Goal: Information Seeking & Learning: Learn about a topic

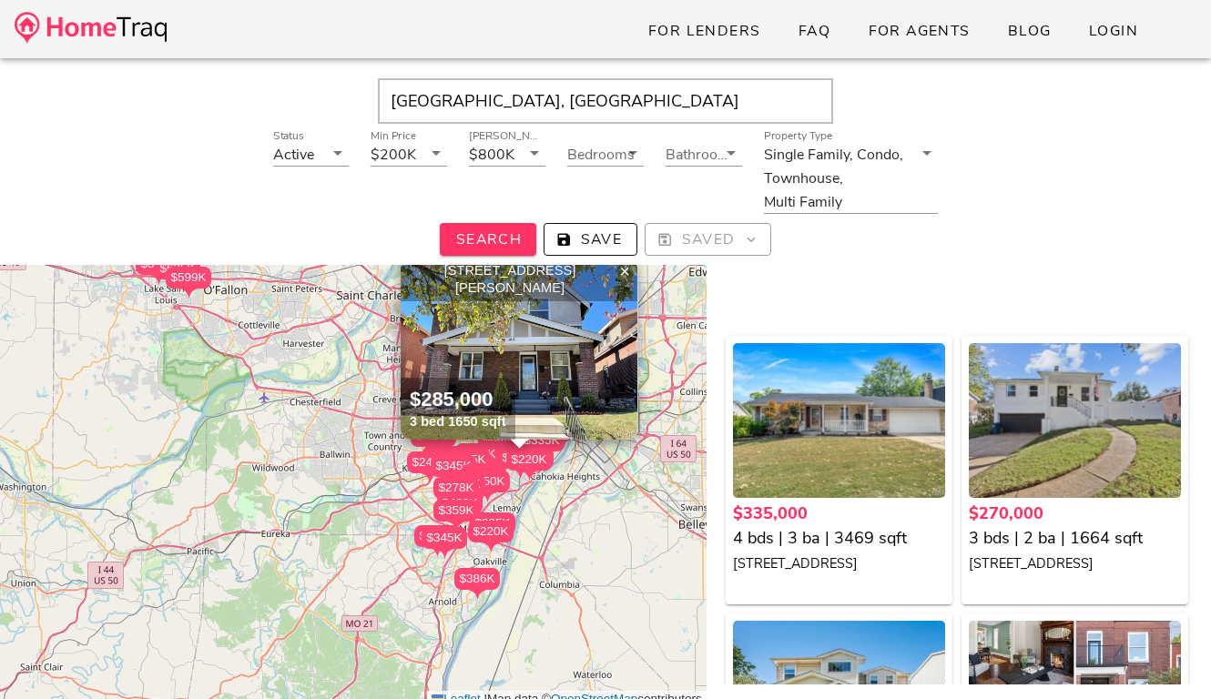
click at [144, 30] on img at bounding box center [91, 28] width 152 height 32
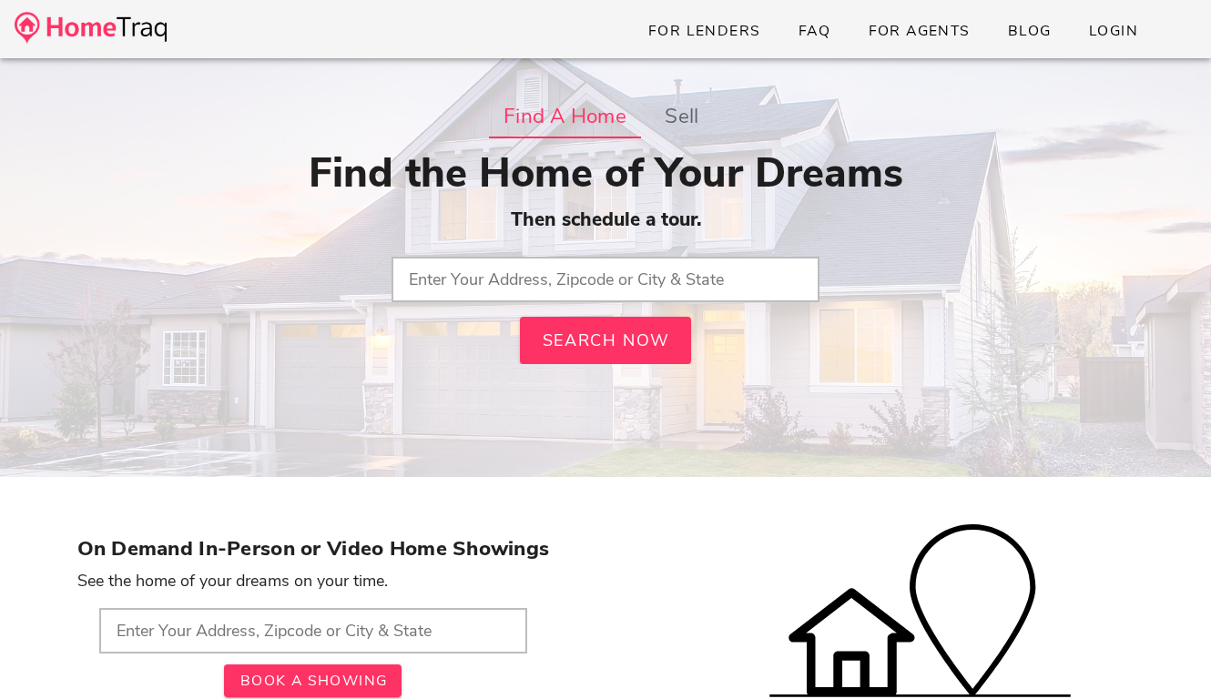
click at [461, 278] on input "text" at bounding box center [605, 280] width 428 height 46
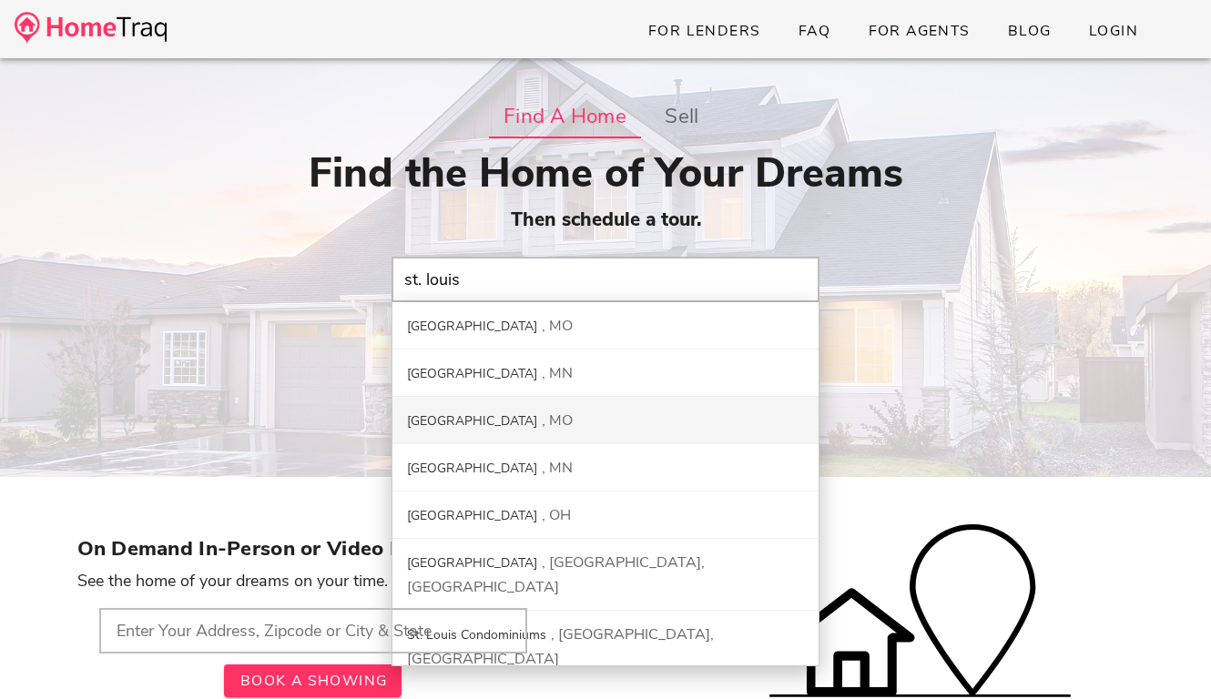
type input "St. Louis County, MO"
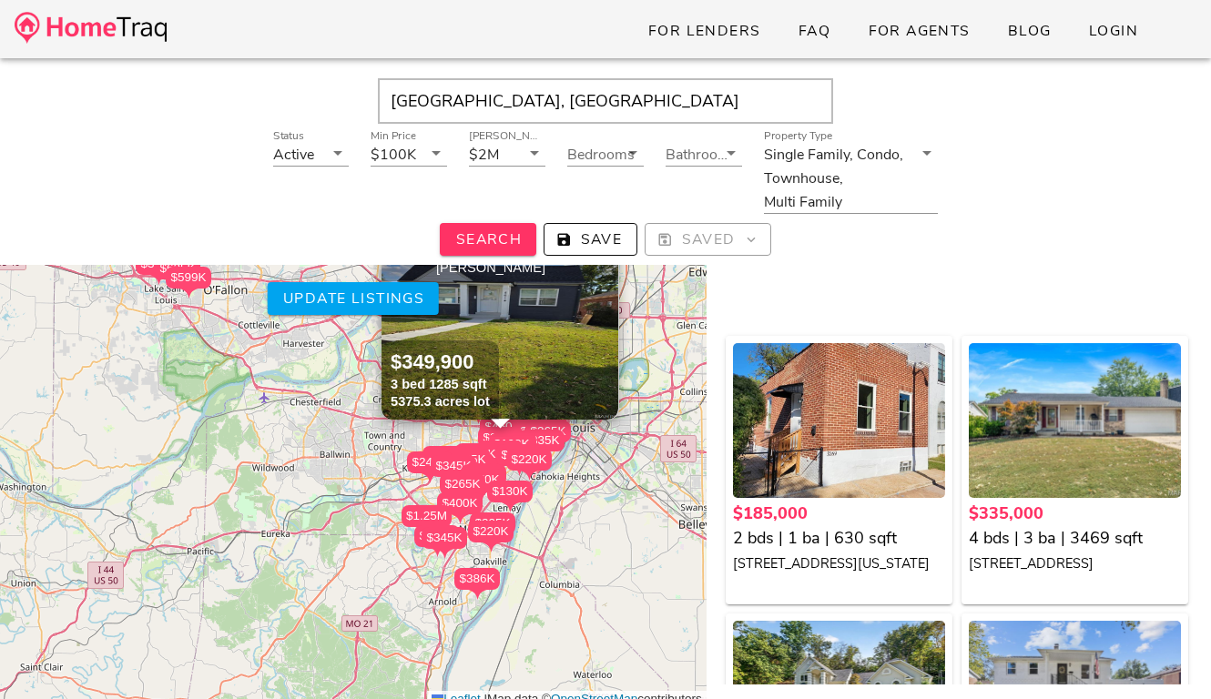
click at [394, 432] on div "$185K $335K $1.25M $270K $385K $379K $225K $625K $275K $220K $238K $225K $198K …" at bounding box center [353, 440] width 706 height 535
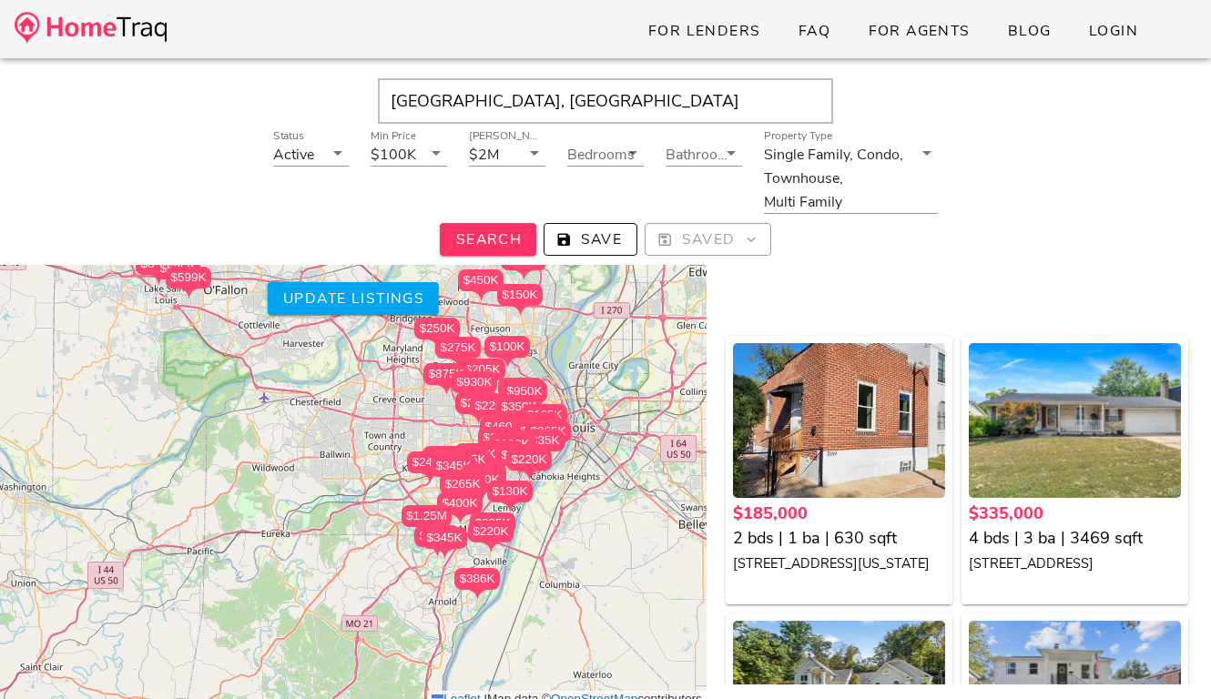
click at [394, 432] on div "$185K $335K $1.25M $270K $385K $379K $225K $625K $275K $220K $238K $225K $198K …" at bounding box center [353, 440] width 706 height 535
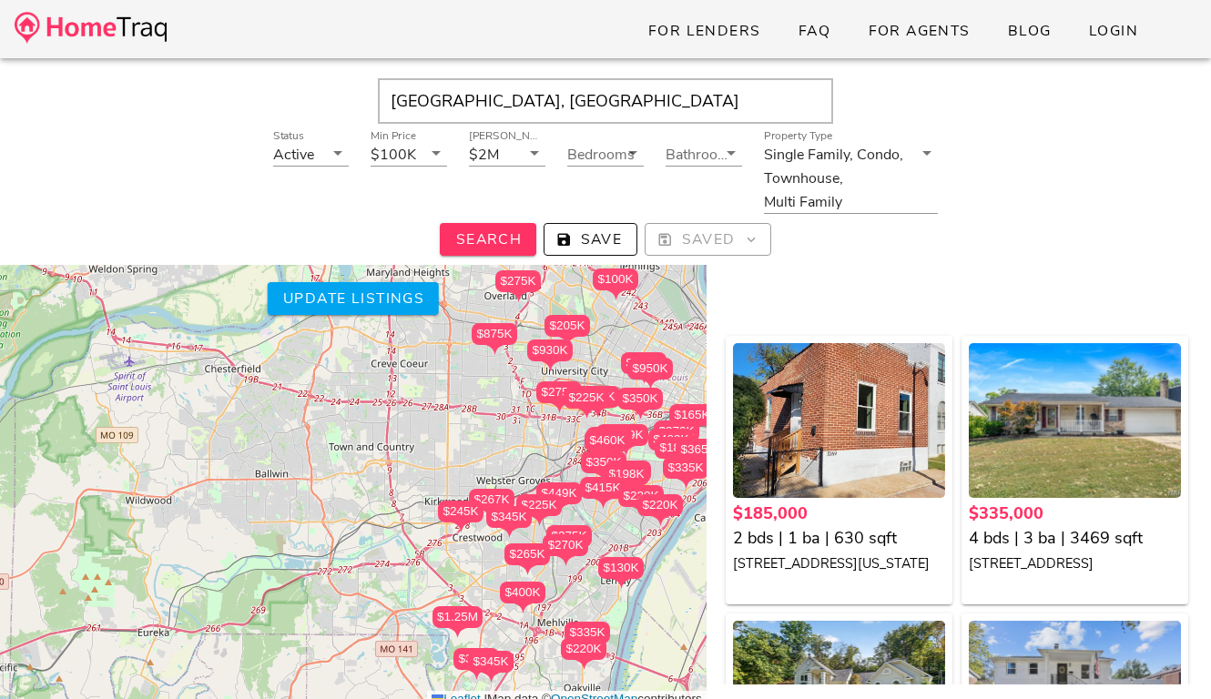
drag, startPoint x: 499, startPoint y: 449, endPoint x: 412, endPoint y: 361, distance: 123.0
click at [412, 361] on div "$185K $335K $1.25M $270K $385K $379K $225K $625K $275K $220K $238K $225K $198K …" at bounding box center [353, 440] width 706 height 535
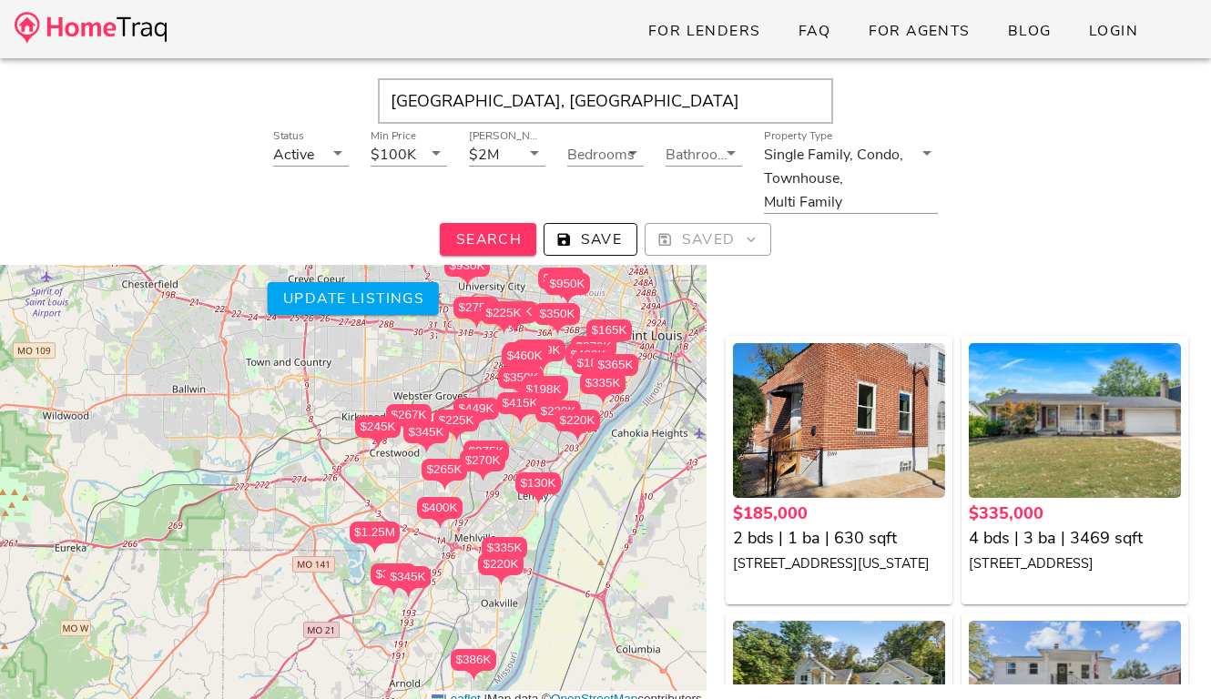
click at [568, 416] on div "$220K" at bounding box center [577, 421] width 46 height 22
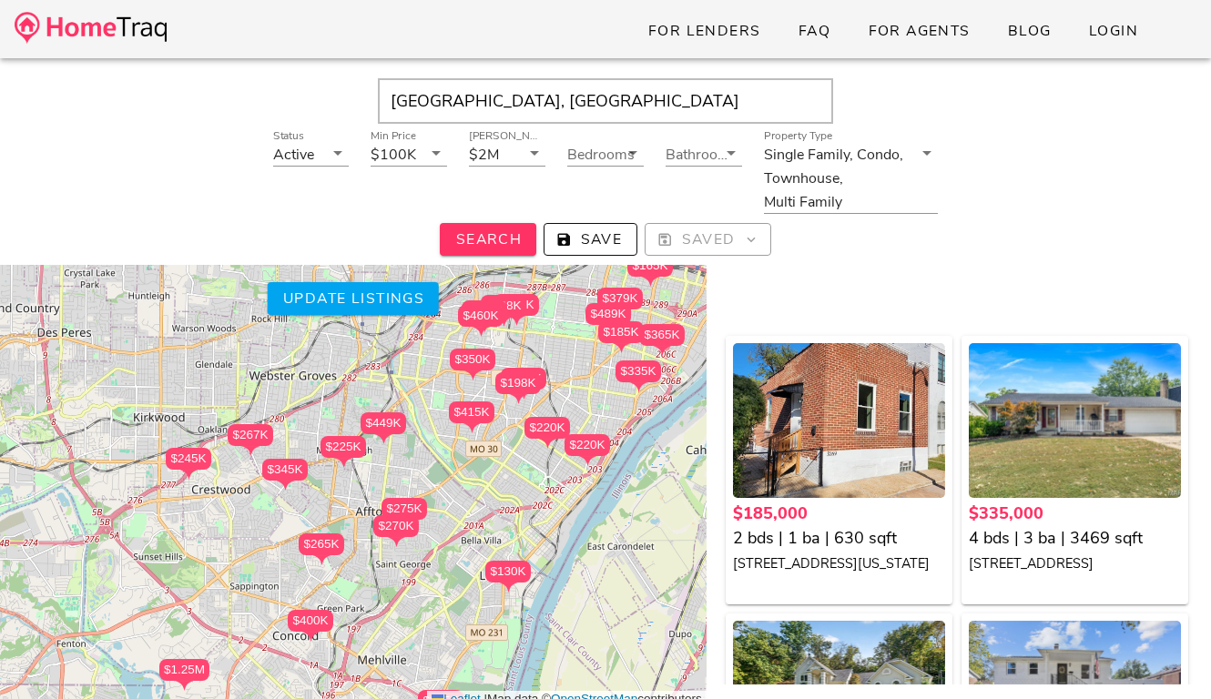
click at [567, 463] on div at bounding box center [587, 462] width 46 height 12
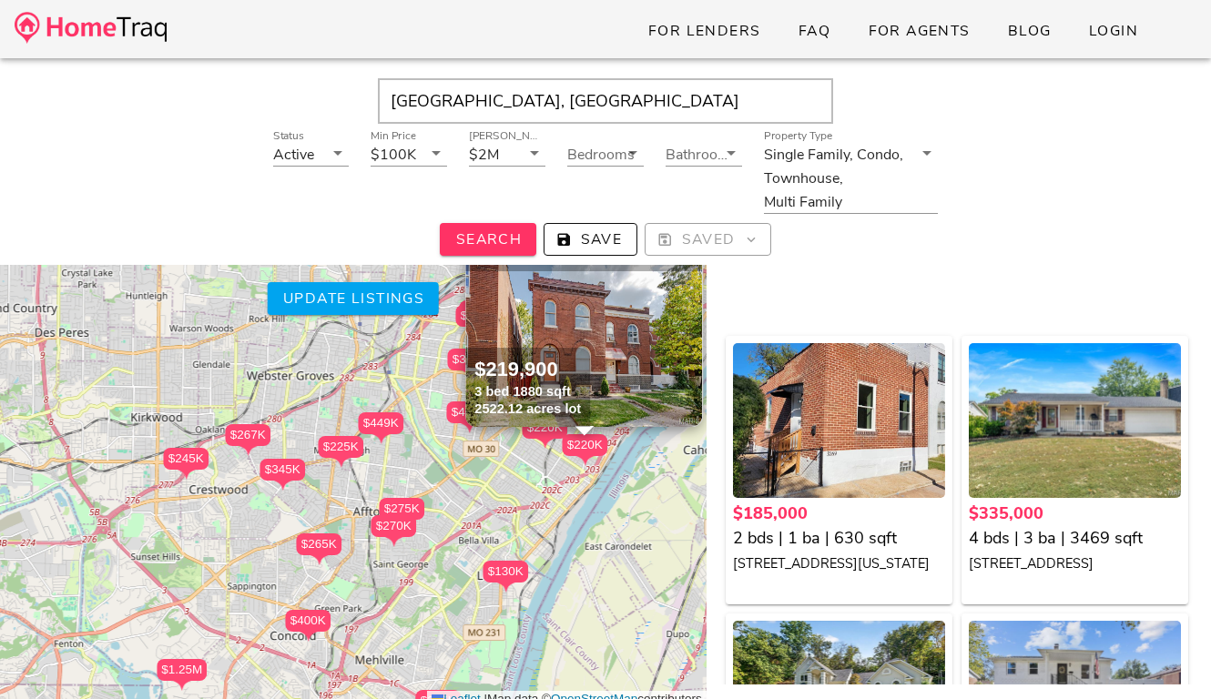
click at [567, 463] on div at bounding box center [585, 462] width 46 height 12
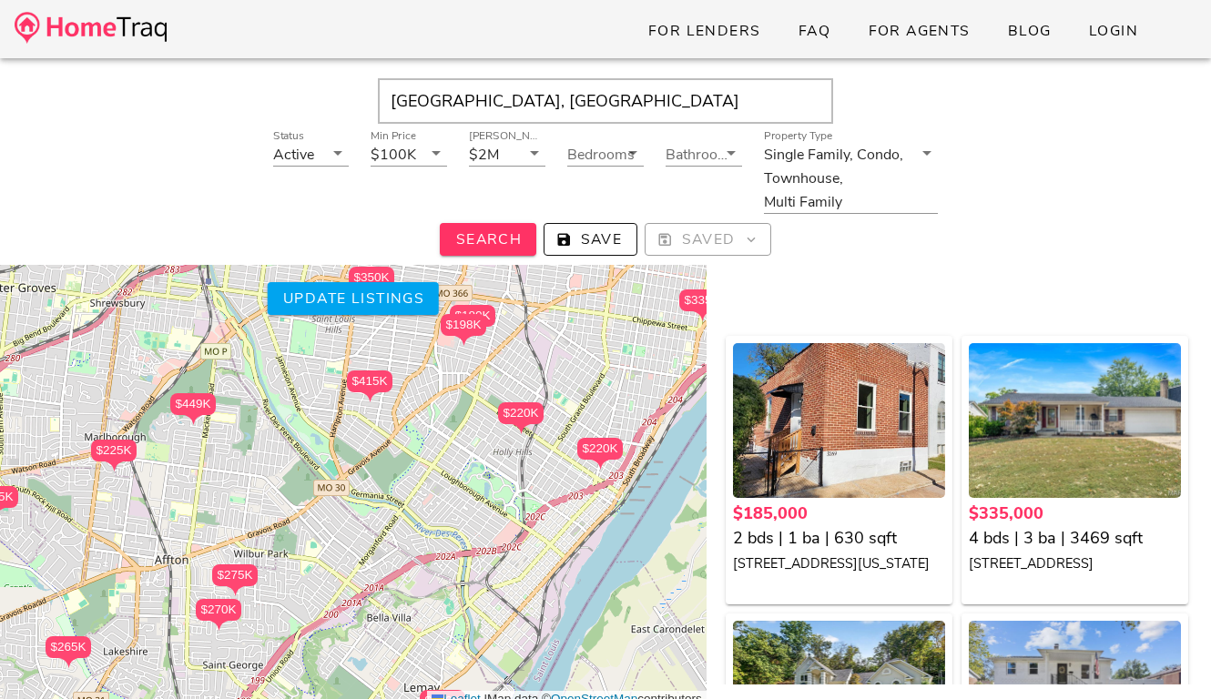
click at [577, 382] on div "$185K $335K $1.25M $270K $385K $379K $225K $625K $275K $220K $238K $225K $198K …" at bounding box center [353, 440] width 706 height 535
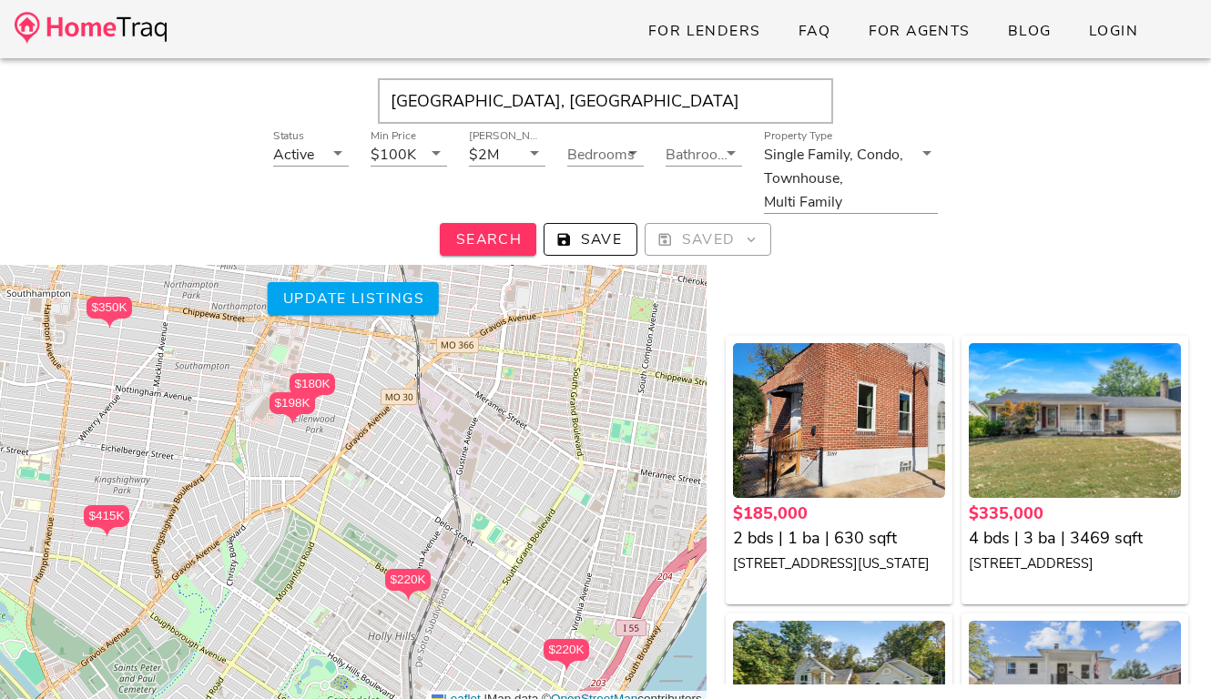
drag, startPoint x: 577, startPoint y: 382, endPoint x: 521, endPoint y: 497, distance: 127.8
click at [521, 497] on div "$185K $335K $1.25M $270K $385K $379K $225K $625K $275K $220K $238K $225K $198K …" at bounding box center [353, 440] width 706 height 535
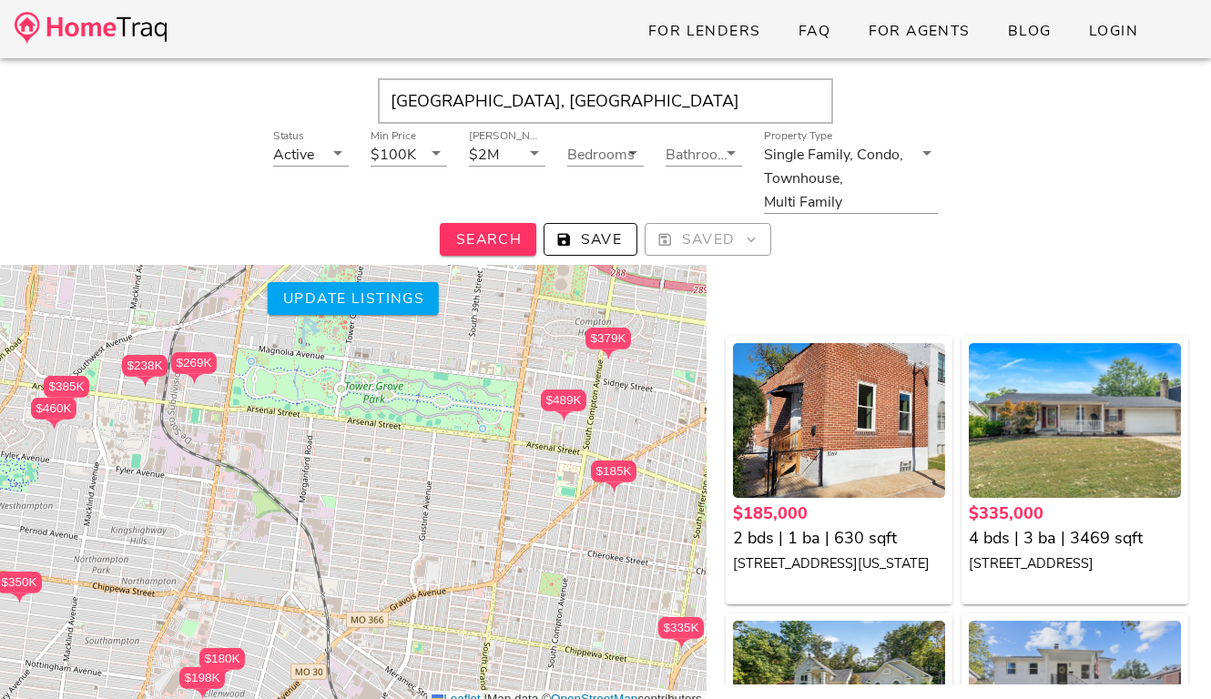
drag, startPoint x: 532, startPoint y: 443, endPoint x: 446, endPoint y: 699, distance: 269.8
click at [446, 698] on div "$185K $335K $1.25M $270K $385K $379K $225K $625K $275K $220K $238K $225K $198K …" at bounding box center [353, 440] width 706 height 535
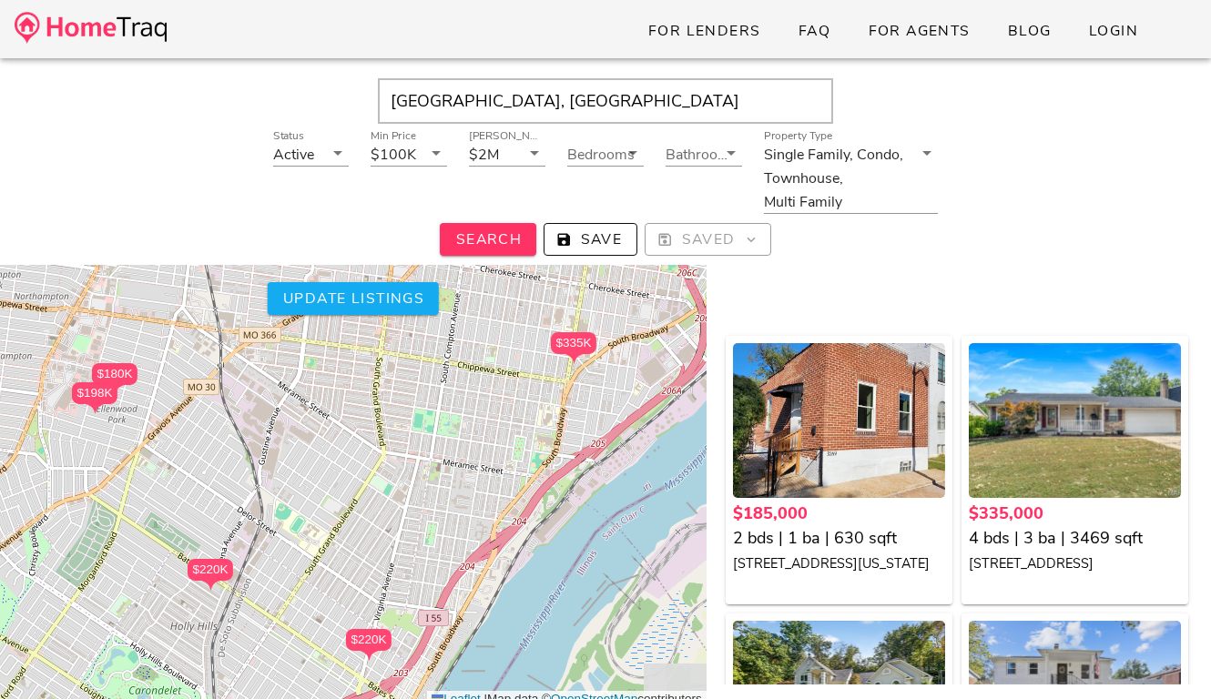
drag, startPoint x: 497, startPoint y: 588, endPoint x: 393, endPoint y: 301, distance: 305.0
click at [393, 301] on div "$185K $335K $1.25M $270K $385K $379K $225K $625K $275K $220K $238K $225K $198K …" at bounding box center [353, 440] width 706 height 535
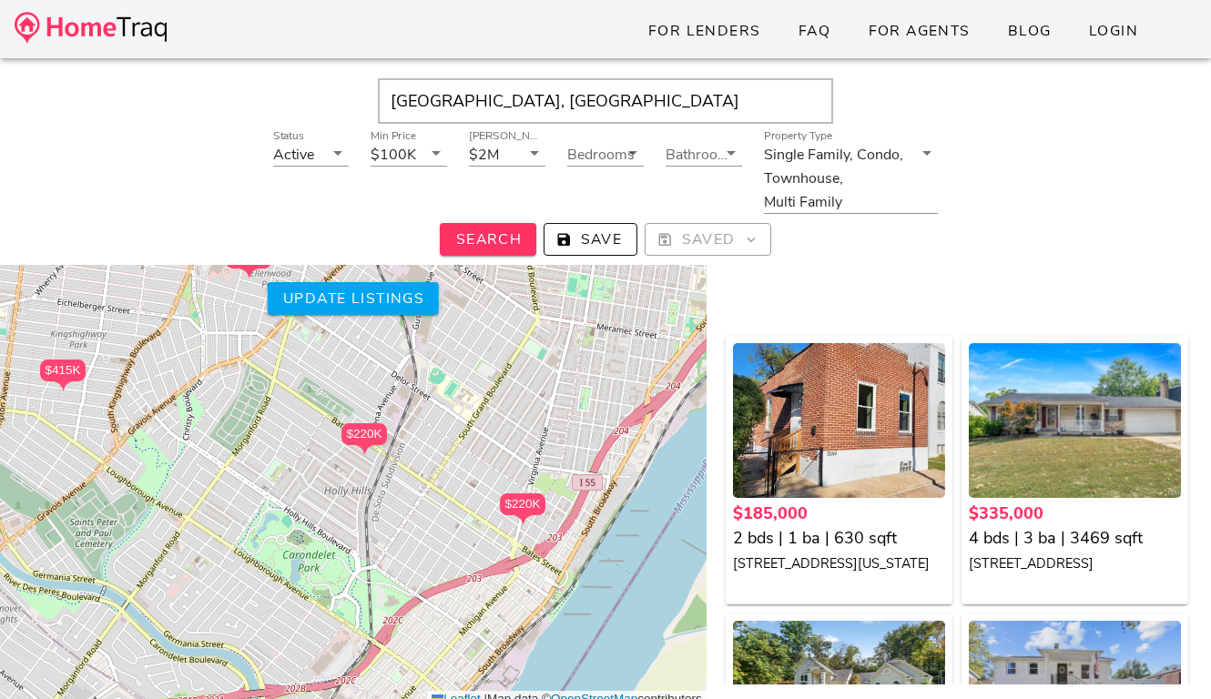
drag, startPoint x: 289, startPoint y: 465, endPoint x: 452, endPoint y: 325, distance: 215.7
click at [452, 325] on div "$185K $335K $1.25M $270K $385K $379K $225K $625K $275K $220K $238K $225K $198K …" at bounding box center [353, 440] width 706 height 535
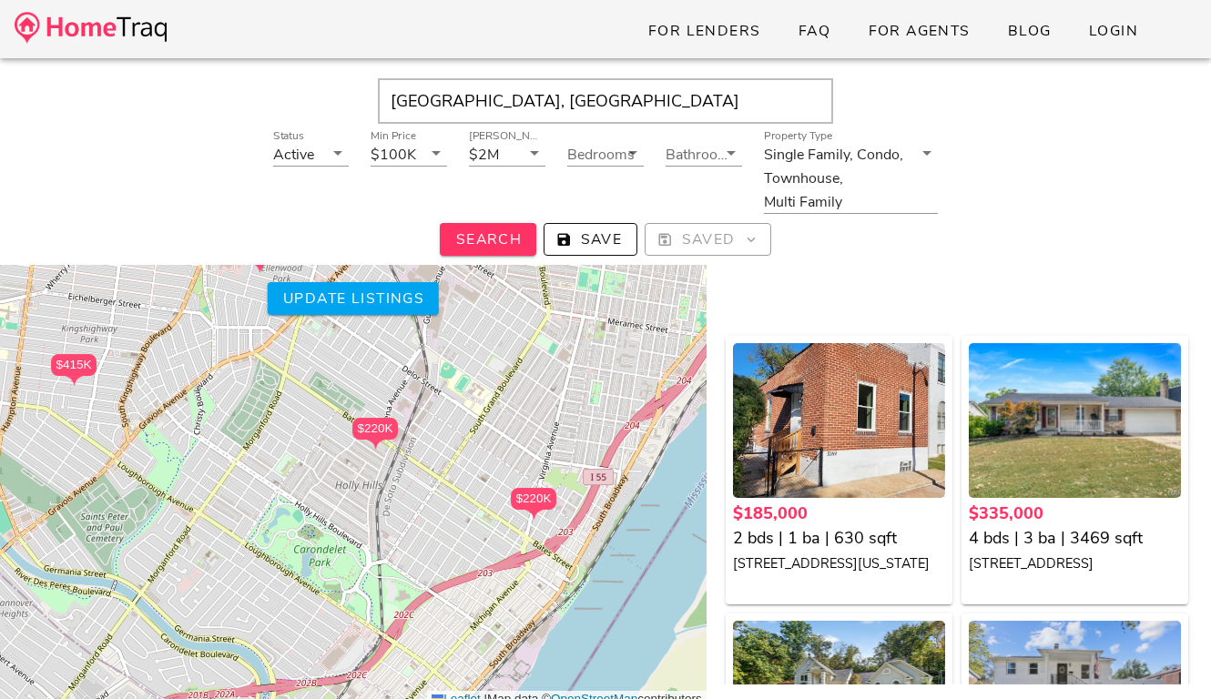
click at [387, 508] on div "$185K $335K $1.25M $270K $385K $379K $225K $625K $275K $220K $238K $225K $198K …" at bounding box center [353, 440] width 706 height 535
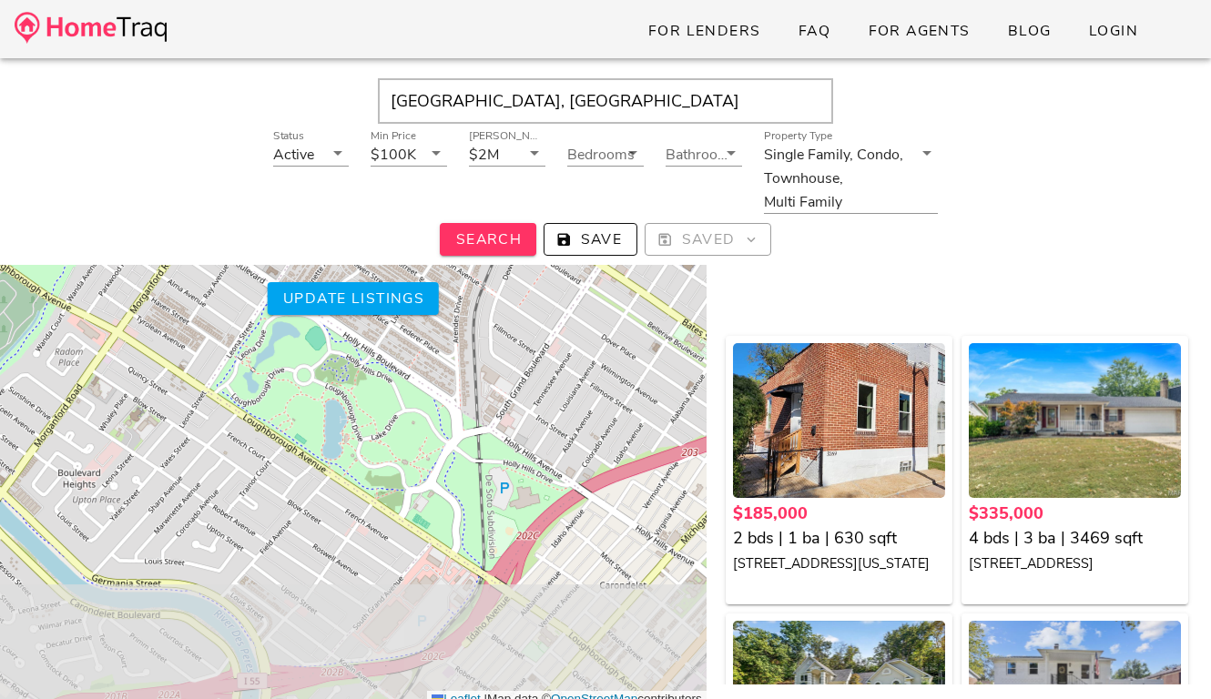
drag, startPoint x: 387, startPoint y: 508, endPoint x: 496, endPoint y: 310, distance: 225.8
click at [496, 310] on div "$185K $335K $1.25M $270K $385K $379K $225K $625K $275K $220K $238K $225K $198K …" at bounding box center [353, 440] width 706 height 535
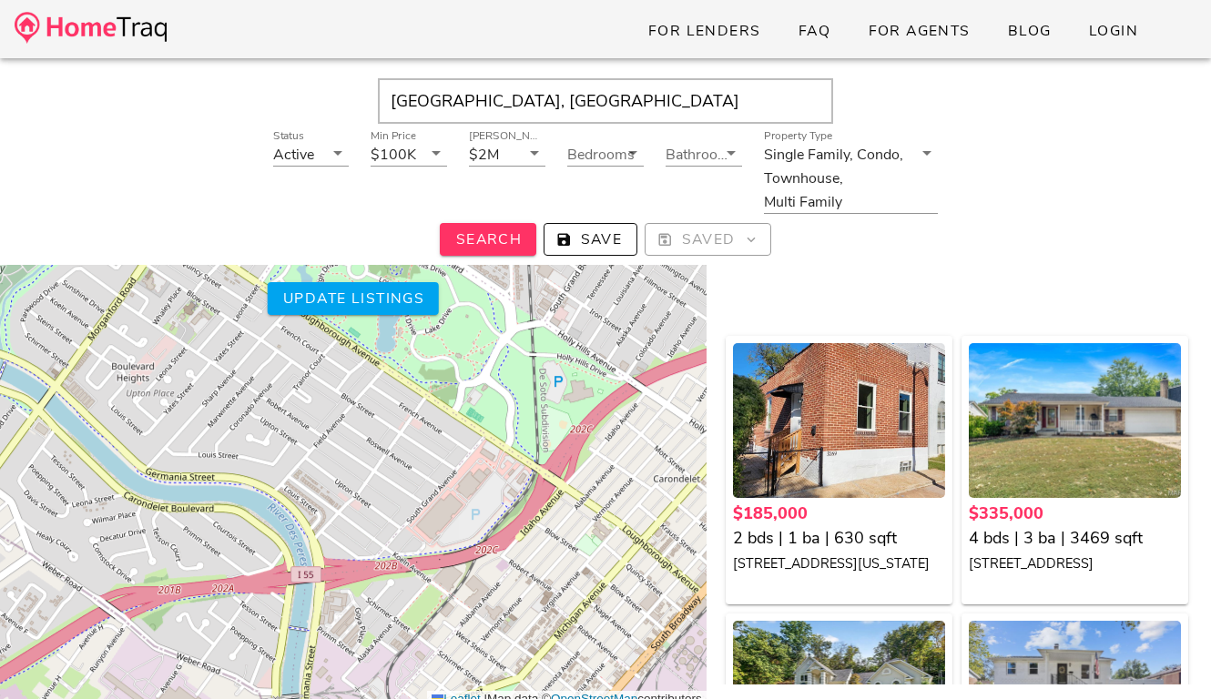
drag, startPoint x: 483, startPoint y: 354, endPoint x: 536, endPoint y: 252, distance: 114.8
click at [536, 254] on div "[GEOGRAPHIC_DATA][PERSON_NAME], [GEOGRAPHIC_DATA] Status Active Min Price $100K…" at bounding box center [605, 407] width 1211 height 699
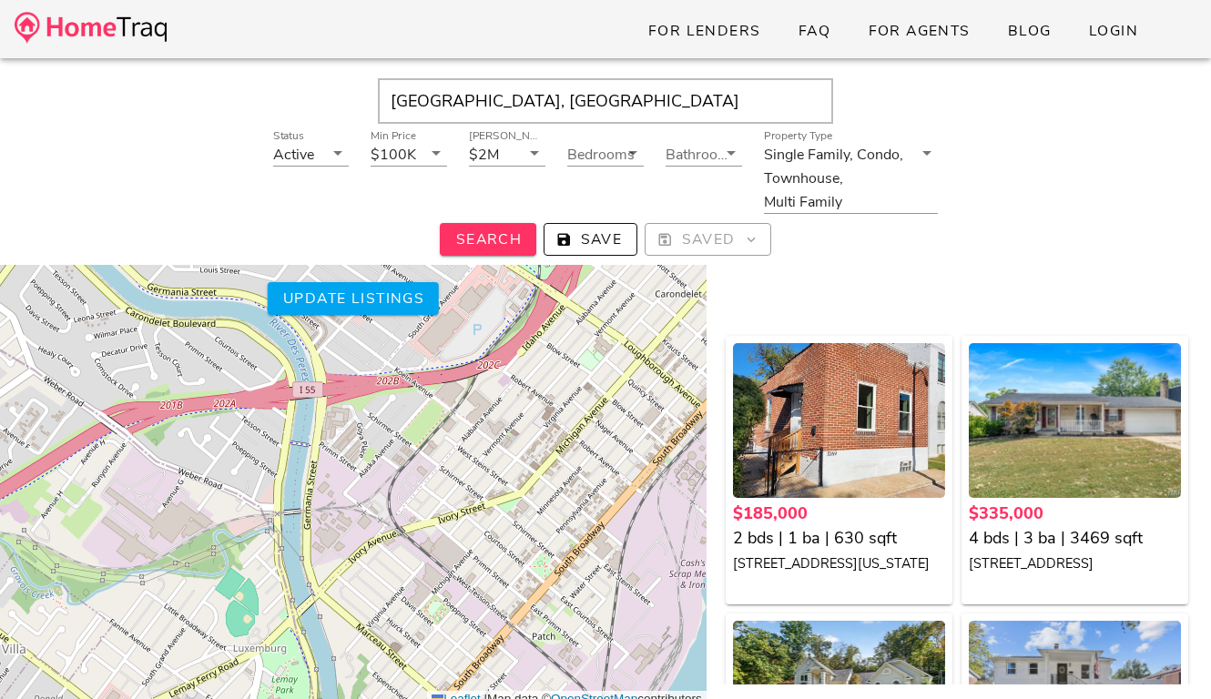
drag, startPoint x: 440, startPoint y: 488, endPoint x: 439, endPoint y: 368, distance: 120.2
click at [439, 368] on div "$185K $335K $1.25M $270K $385K $379K $225K $625K $275K $220K $238K $225K $198K …" at bounding box center [353, 440] width 706 height 535
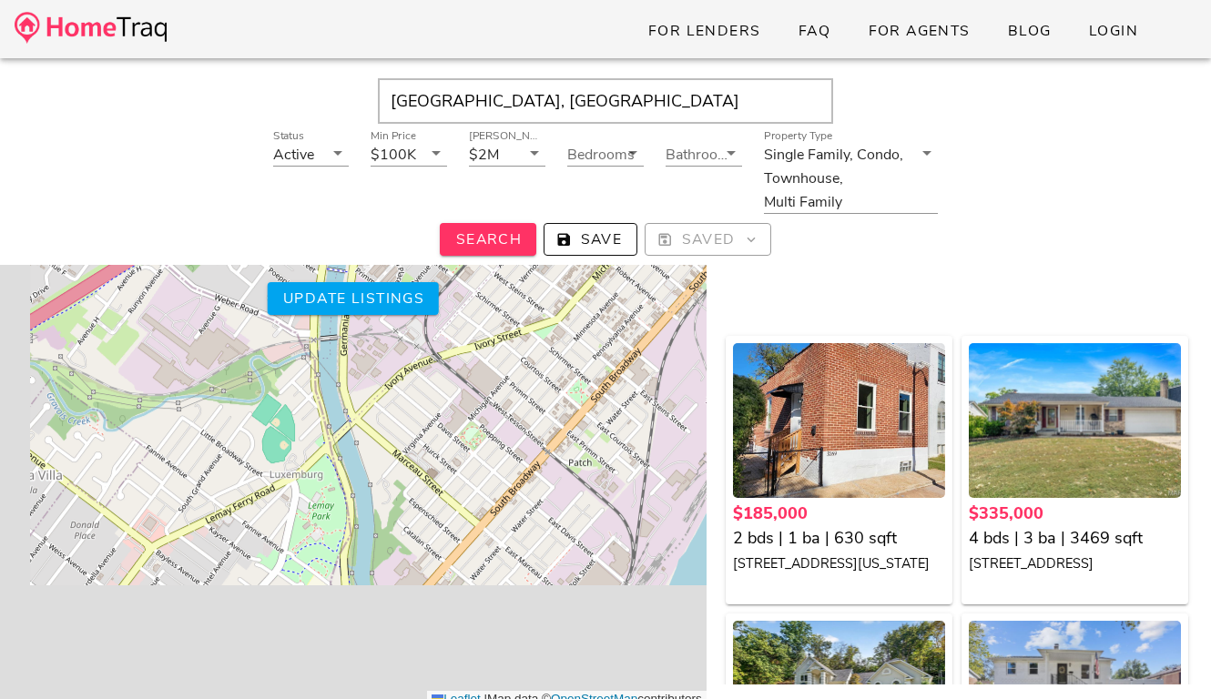
drag, startPoint x: 483, startPoint y: 435, endPoint x: 520, endPoint y: 260, distance: 178.6
click at [520, 260] on div "[GEOGRAPHIC_DATA][PERSON_NAME], [GEOGRAPHIC_DATA] Status Active Min Price $100K…" at bounding box center [605, 407] width 1211 height 699
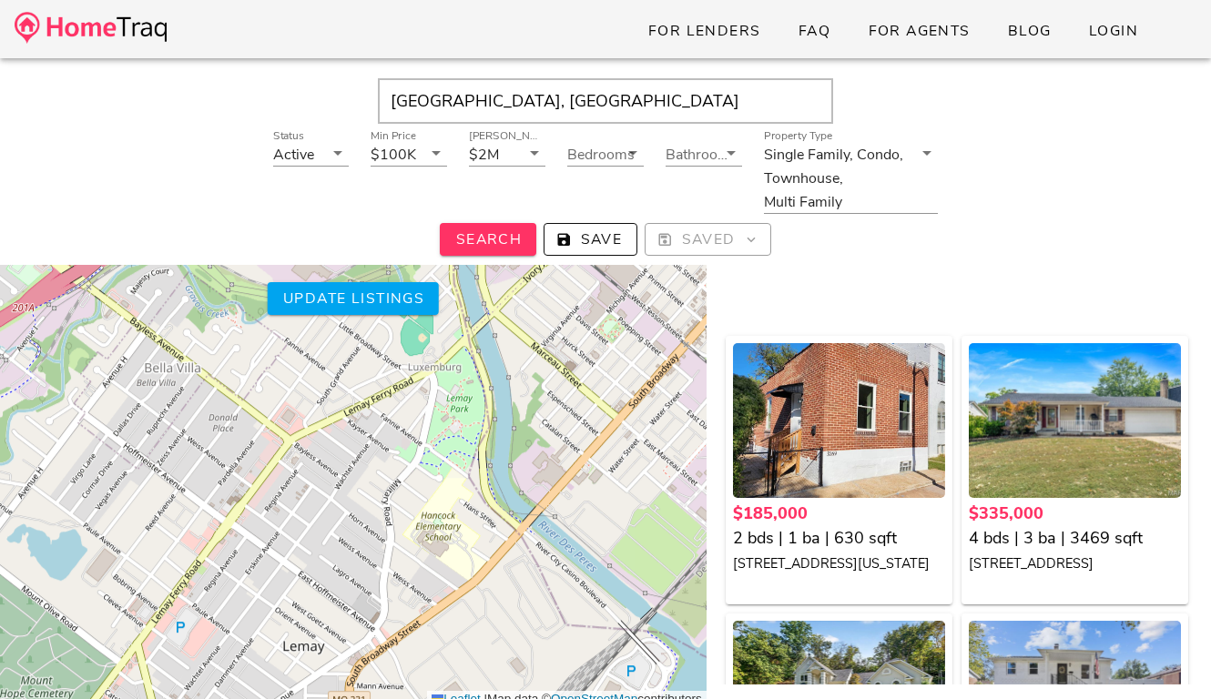
drag, startPoint x: 512, startPoint y: 451, endPoint x: 662, endPoint y: 336, distance: 189.0
click at [662, 336] on div "$185K $335K $1.25M $270K $385K $379K $225K $625K $275K $220K $238K $225K $198K …" at bounding box center [353, 440] width 706 height 535
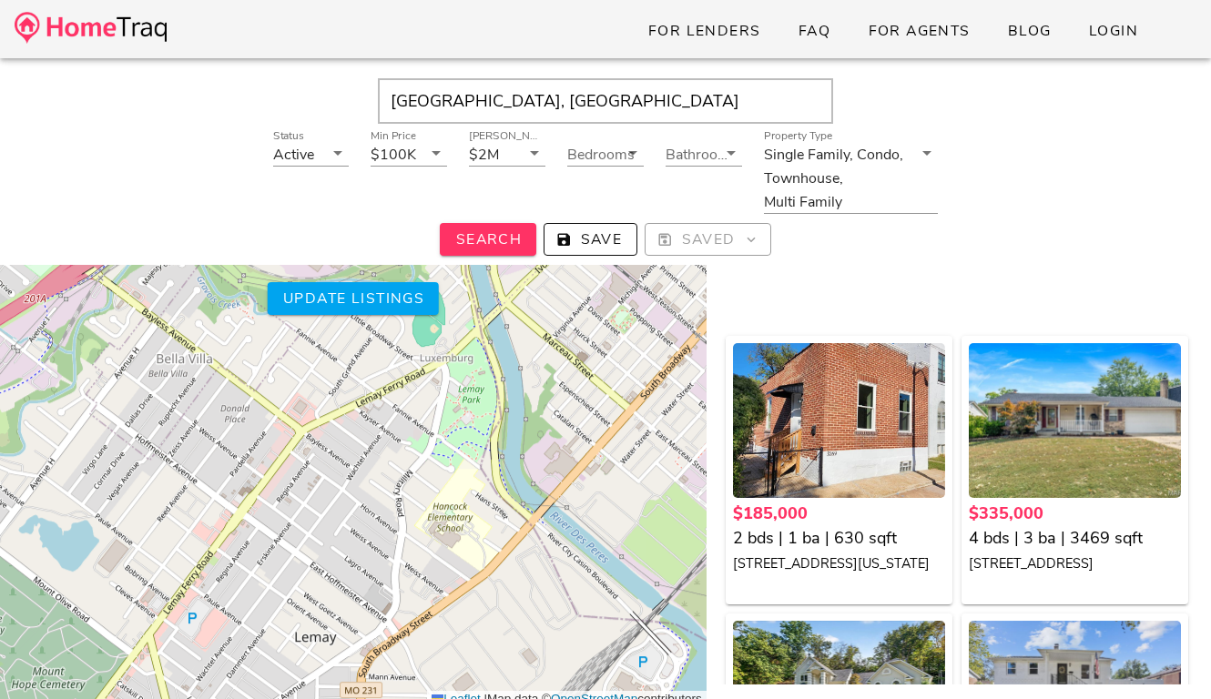
click at [558, 358] on div "$185K $335K $1.25M $270K $385K $379K $225K $625K $275K $220K $238K $225K $198K …" at bounding box center [353, 440] width 706 height 535
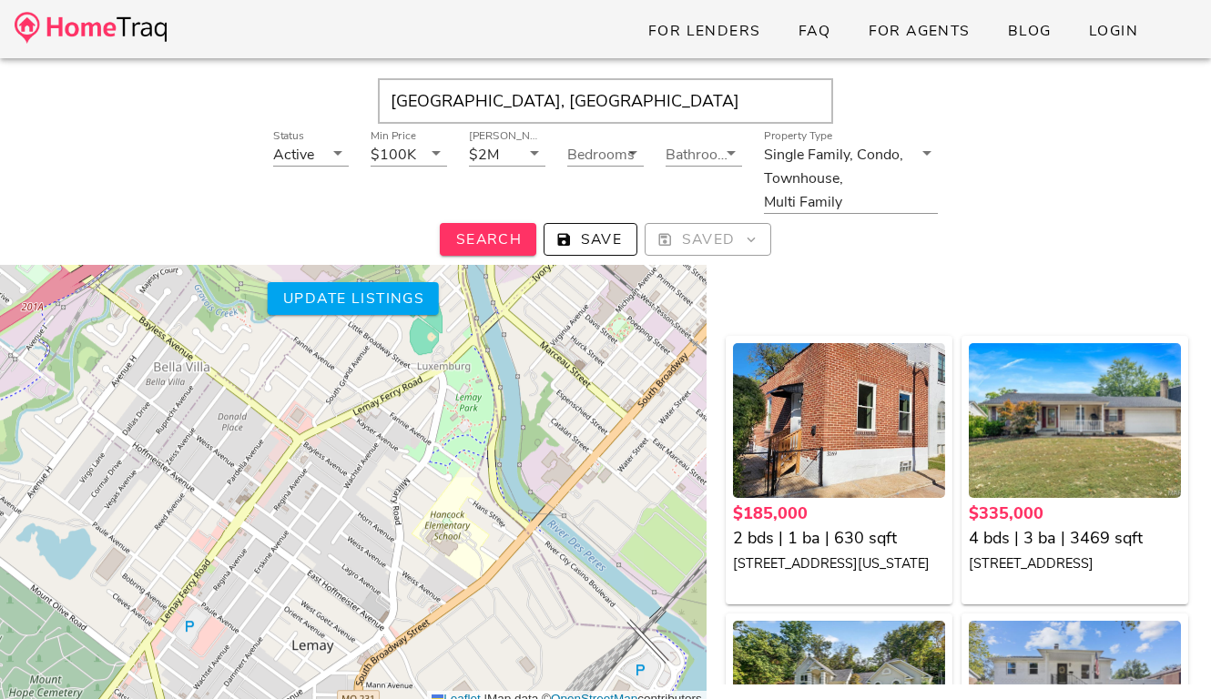
click at [654, 361] on div "$185K $335K $1.25M $270K $385K $379K $225K $625K $275K $220K $238K $225K $198K …" at bounding box center [353, 440] width 706 height 535
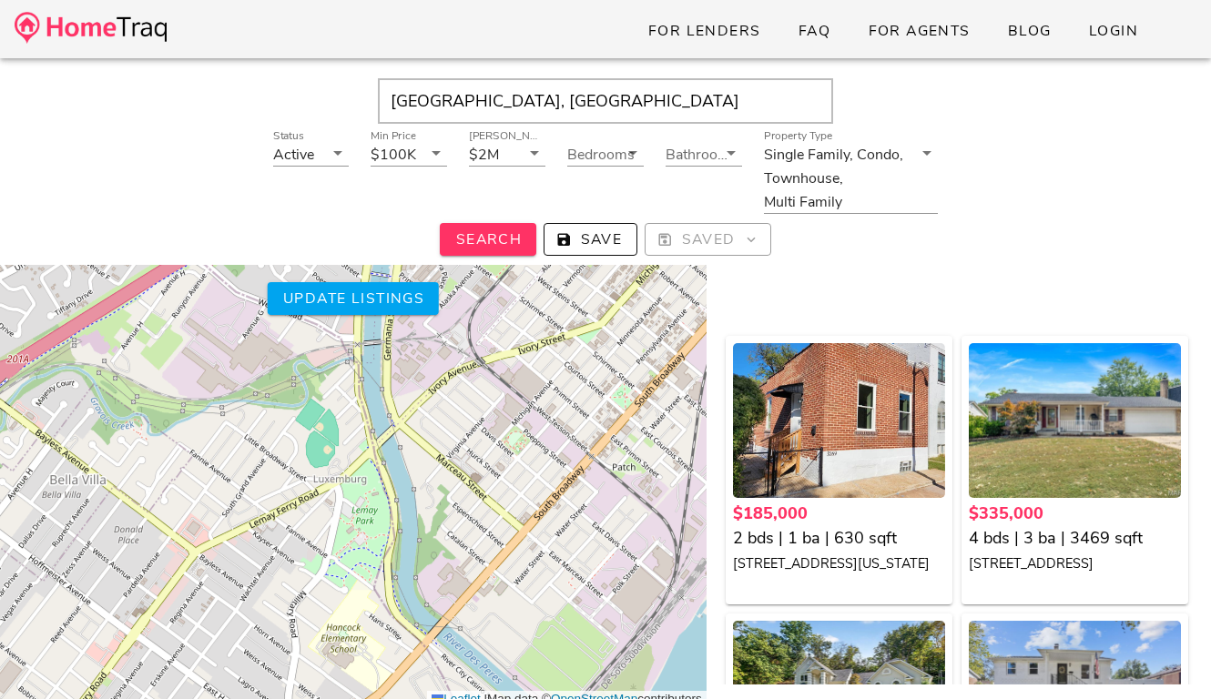
drag, startPoint x: 592, startPoint y: 421, endPoint x: 470, endPoint y: 544, distance: 173.8
click at [470, 544] on div "$185K $335K $1.25M $270K $385K $379K $225K $625K $275K $220K $238K $225K $198K …" at bounding box center [353, 440] width 706 height 535
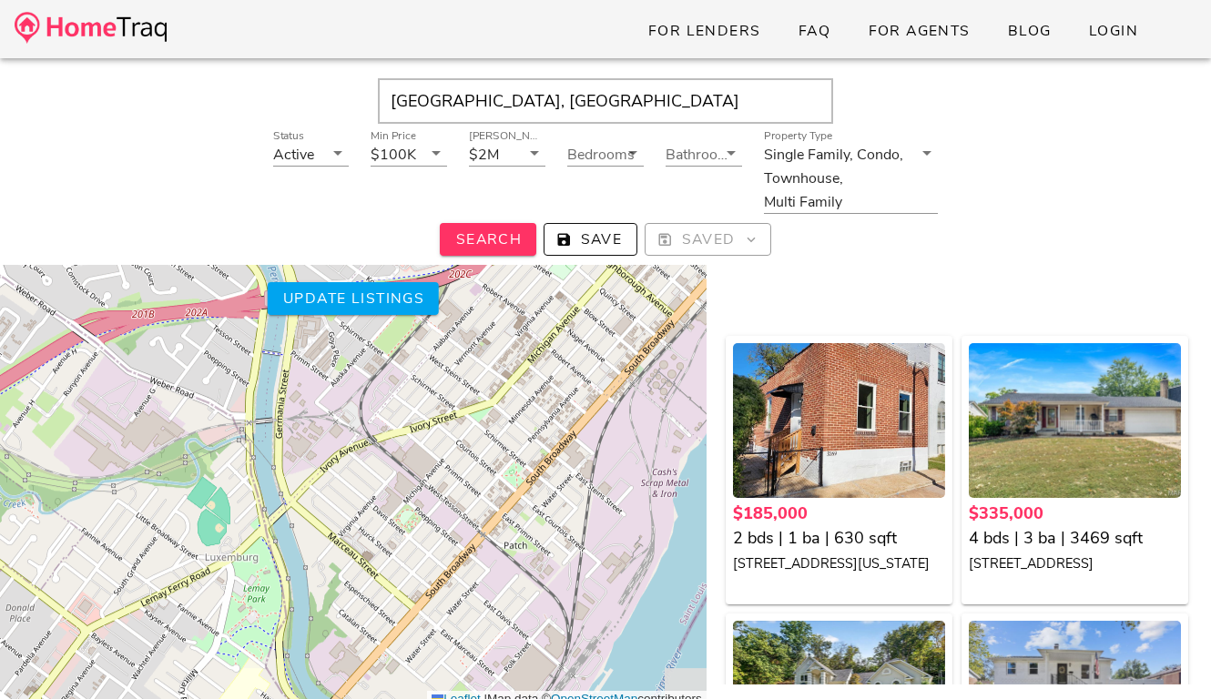
drag, startPoint x: 549, startPoint y: 443, endPoint x: 482, endPoint y: 483, distance: 78.4
click at [484, 483] on div "$185K $335K $1.25M $270K $385K $379K $225K $625K $275K $220K $238K $225K $198K …" at bounding box center [353, 440] width 706 height 535
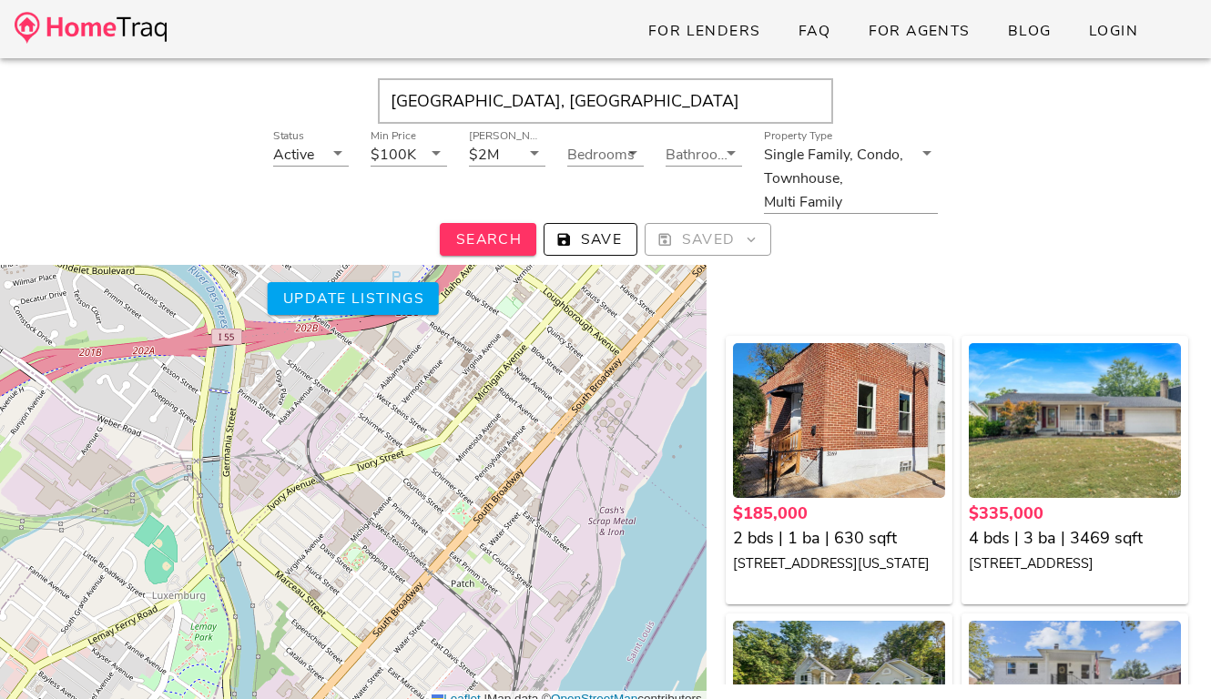
drag, startPoint x: 592, startPoint y: 385, endPoint x: 592, endPoint y: 574, distance: 189.4
click at [592, 573] on div "$185K $335K $1.25M $270K $385K $379K $225K $625K $275K $220K $238K $225K $198K …" at bounding box center [353, 440] width 706 height 535
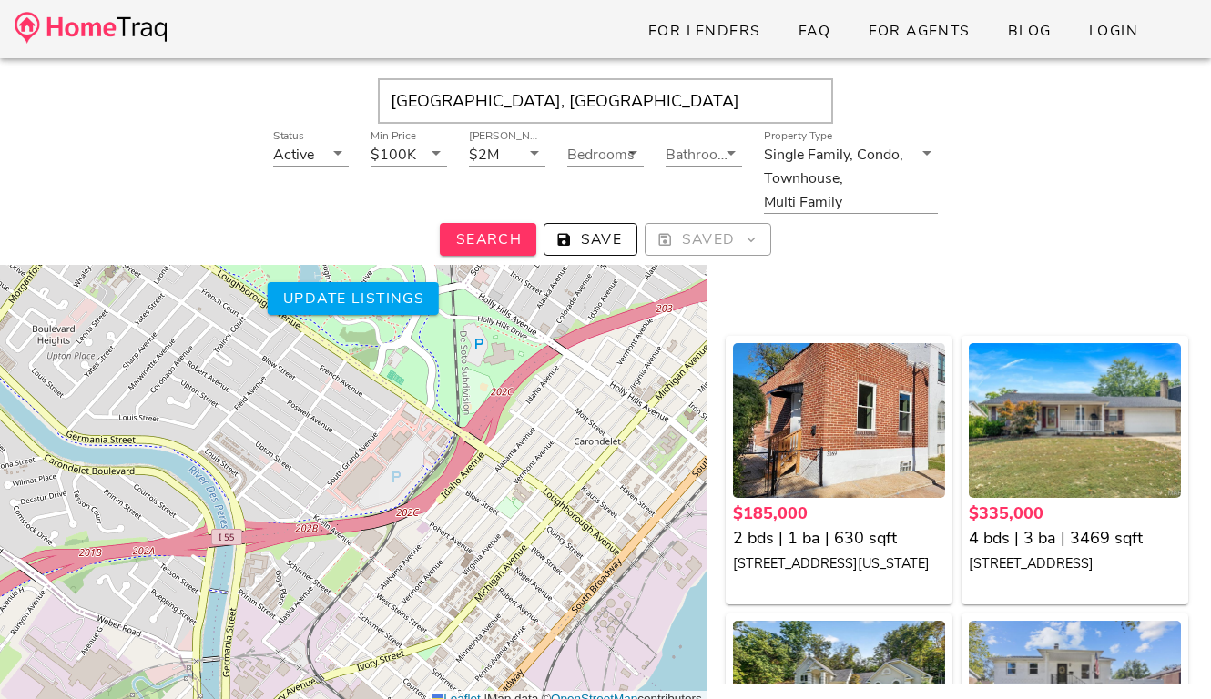
drag, startPoint x: 586, startPoint y: 481, endPoint x: 616, endPoint y: 678, distance: 199.8
click at [612, 669] on div "$185K $335K $1.25M $270K $385K $379K $225K $625K $275K $220K $238K $225K $198K …" at bounding box center [353, 440] width 706 height 535
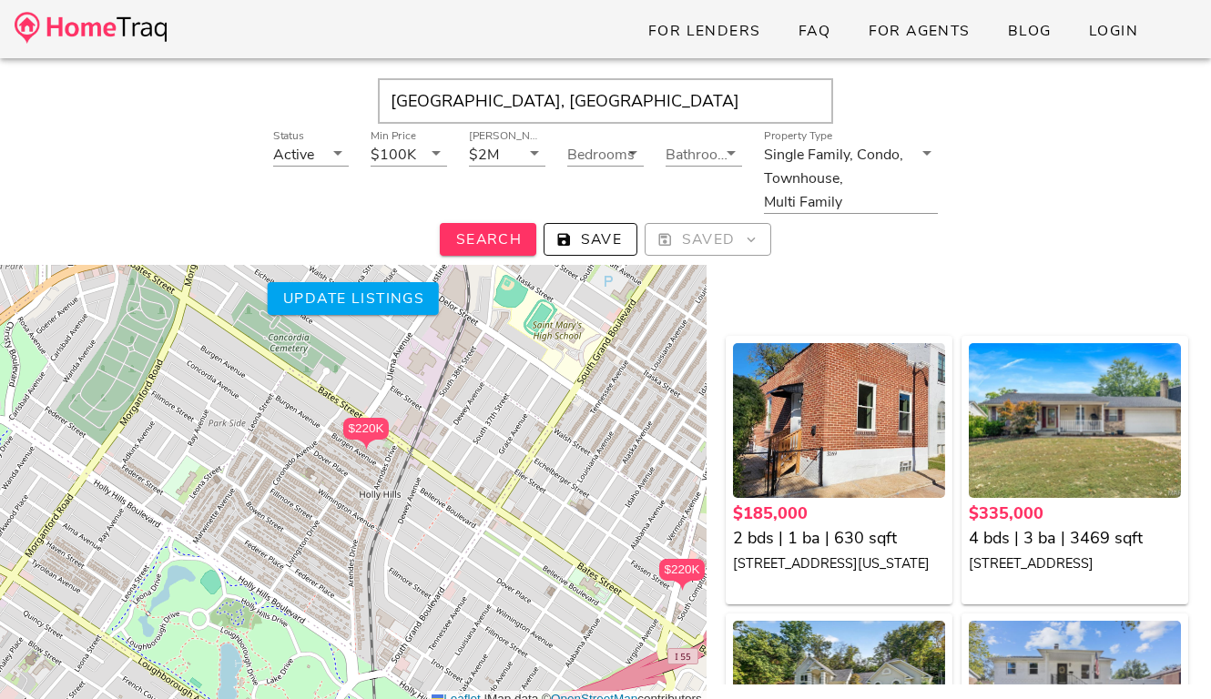
drag, startPoint x: 549, startPoint y: 510, endPoint x: 417, endPoint y: 625, distance: 174.9
click at [417, 625] on div "$185K $335K $1.25M $270K $385K $379K $225K $625K $275K $220K $238K $225K $198K …" at bounding box center [353, 440] width 706 height 535
click at [432, 458] on div "$185K $335K $1.25M $270K $385K $379K $225K $625K $275K $220K $238K $225K $198K …" at bounding box center [353, 440] width 706 height 535
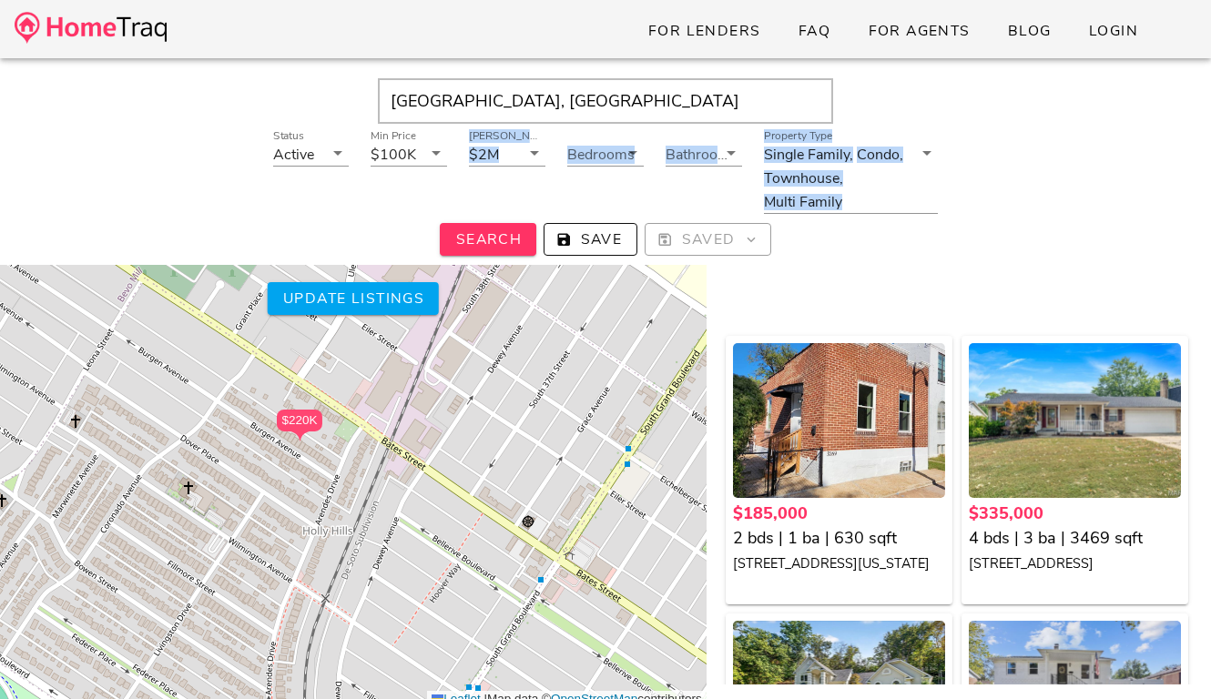
drag, startPoint x: 399, startPoint y: 250, endPoint x: 401, endPoint y: 208, distance: 42.9
click at [401, 208] on div "Status Active Min Price $100K Max Price $2M Bedrooms Bathrooms Property Type Si…" at bounding box center [605, 193] width 1178 height 125
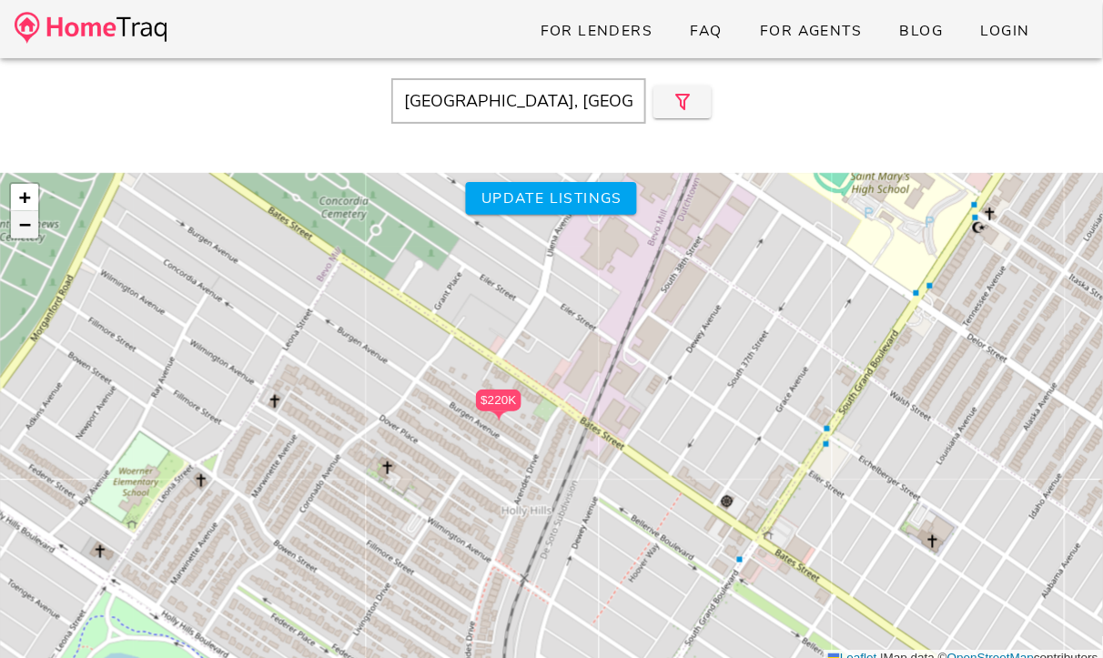
click at [19, 228] on span "−" at bounding box center [25, 224] width 12 height 23
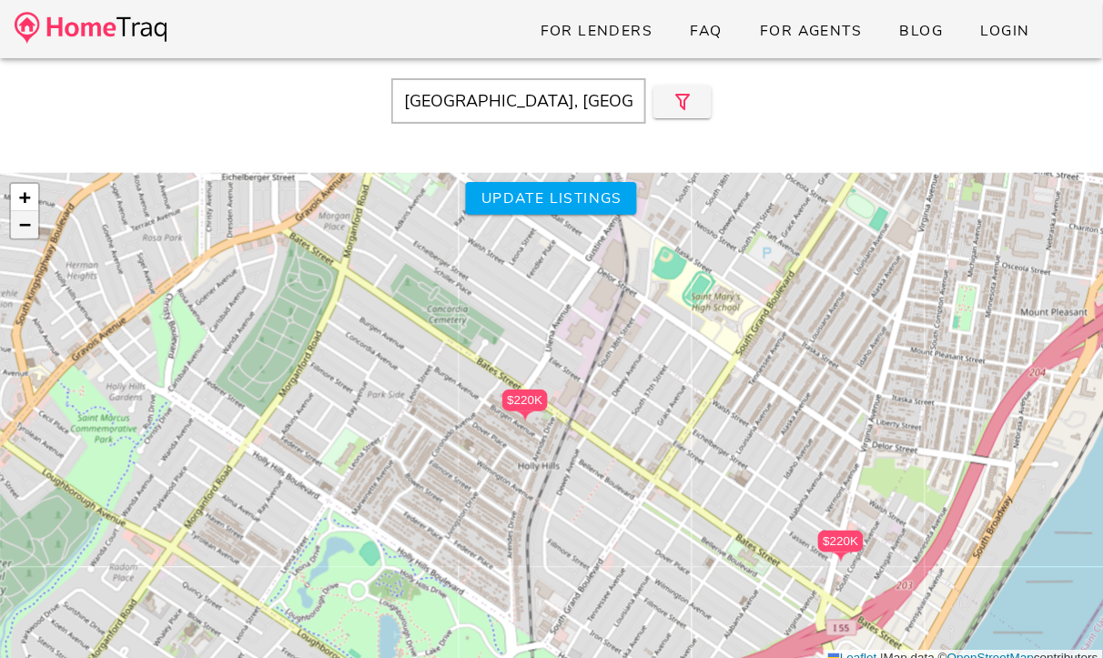
click at [19, 228] on span "−" at bounding box center [25, 224] width 12 height 23
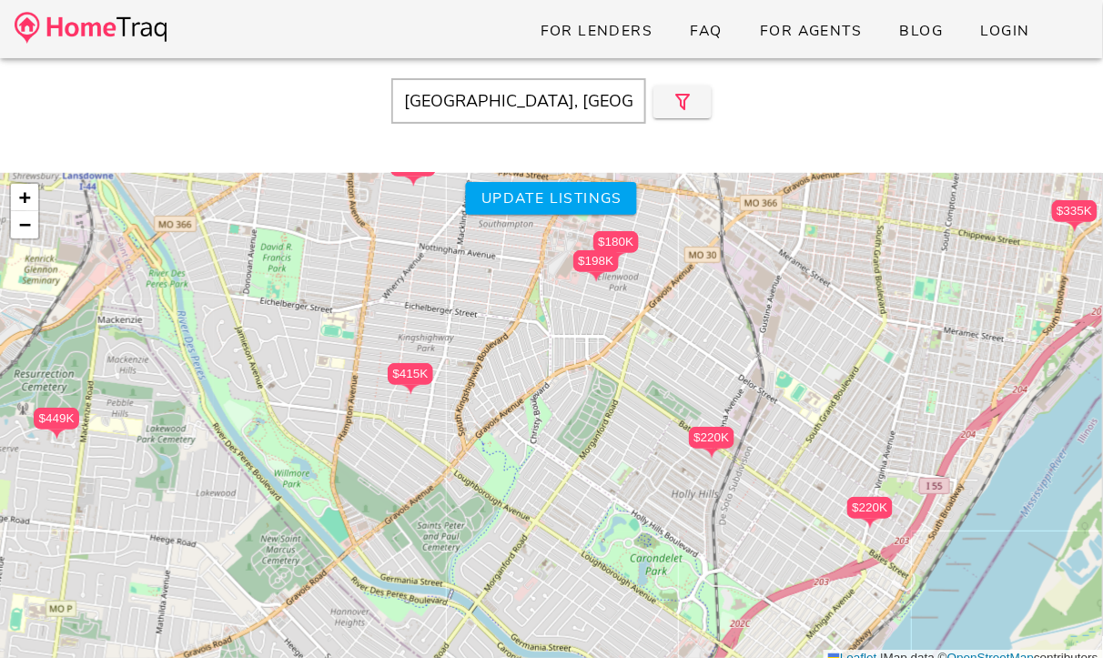
drag, startPoint x: 207, startPoint y: 410, endPoint x: 397, endPoint y: 480, distance: 202.8
click at [397, 480] on div "$185K $335K $1.25M $270K $385K $379K $225K $625K $275K $220K $238K $225K $198K …" at bounding box center [551, 420] width 1103 height 494
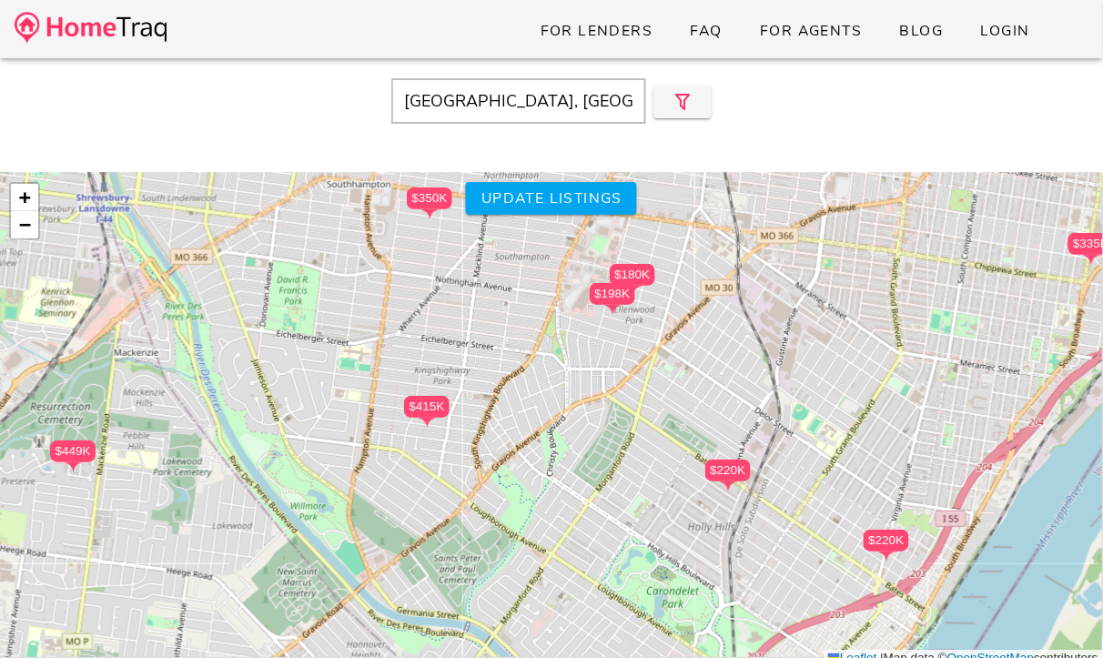
click at [397, 480] on div "$185K $335K $1.25M $270K $385K $379K $225K $625K $275K $220K $238K $225K $198K …" at bounding box center [551, 420] width 1103 height 494
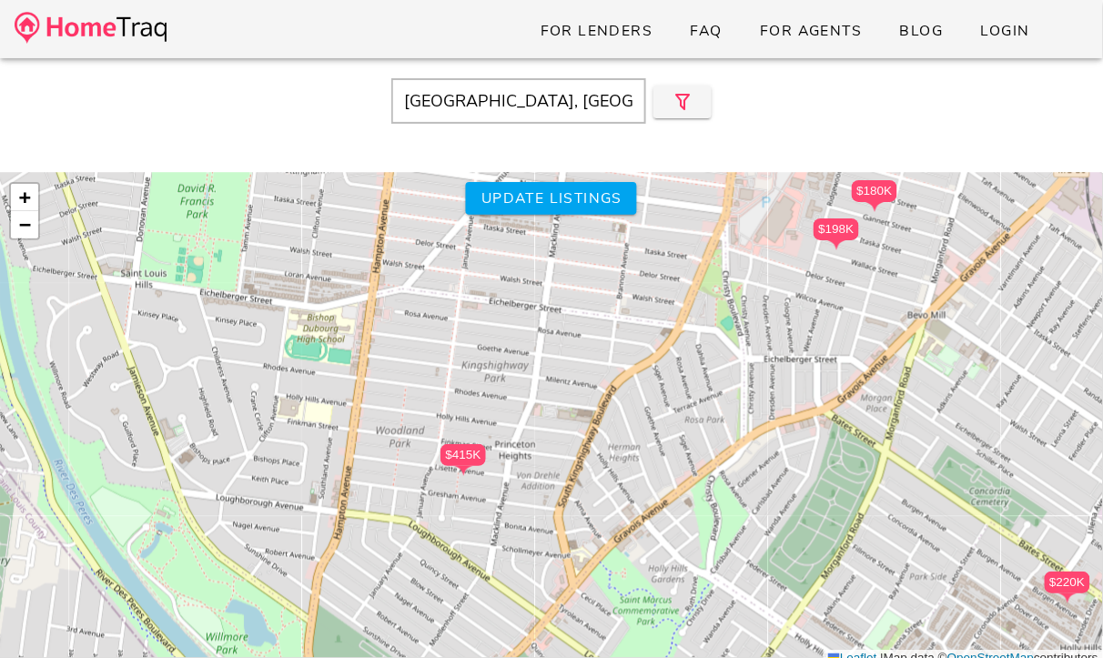
drag, startPoint x: 443, startPoint y: 388, endPoint x: 452, endPoint y: 488, distance: 100.5
click at [452, 488] on div "$185K $335K $1.25M $270K $385K $379K $225K $625K $275K $220K $238K $225K $198K …" at bounding box center [551, 420] width 1103 height 494
drag, startPoint x: 616, startPoint y: 213, endPoint x: 666, endPoint y: 361, distance: 155.5
click at [666, 361] on div "$185K $335K $1.25M $270K $385K $379K $225K $625K $275K $220K $238K $225K $198K …" at bounding box center [551, 420] width 1103 height 494
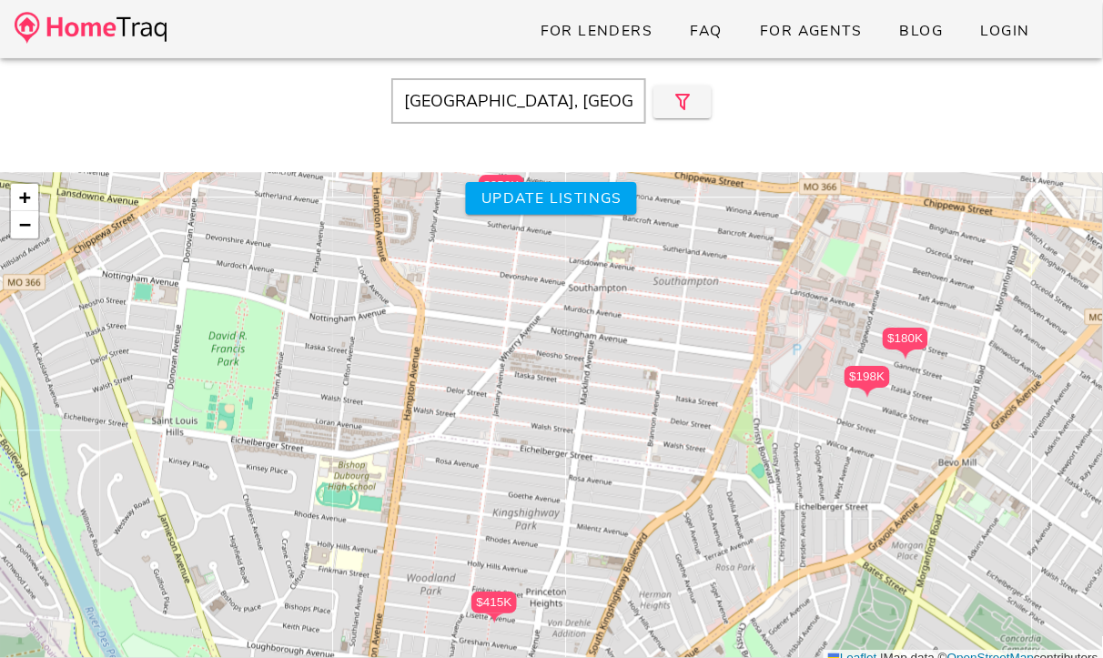
drag, startPoint x: 666, startPoint y: 343, endPoint x: 696, endPoint y: 491, distance: 150.5
click at [696, 491] on div "$185K $335K $1.25M $270K $385K $379K $225K $625K $275K $220K $238K $225K $198K …" at bounding box center [551, 420] width 1103 height 494
click at [577, 213] on button "Update listings" at bounding box center [551, 198] width 171 height 33
